Goal: Task Accomplishment & Management: Use online tool/utility

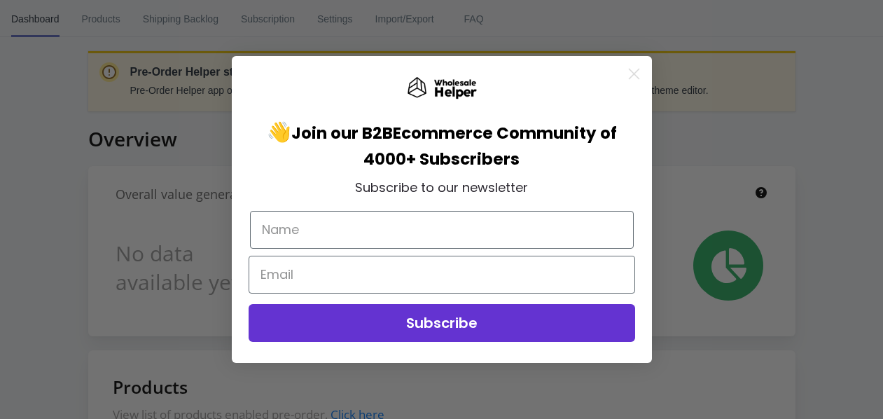
click at [633, 73] on icon "Close dialog" at bounding box center [634, 74] width 25 height 25
